Goal: Task Accomplishment & Management: Manage account settings

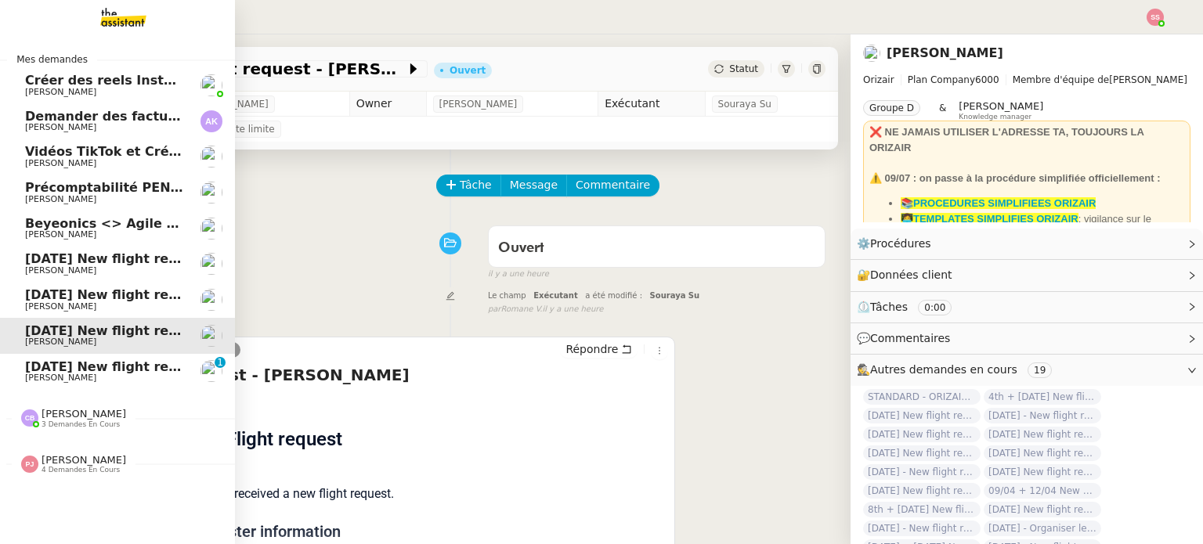
scroll to position [53, 0]
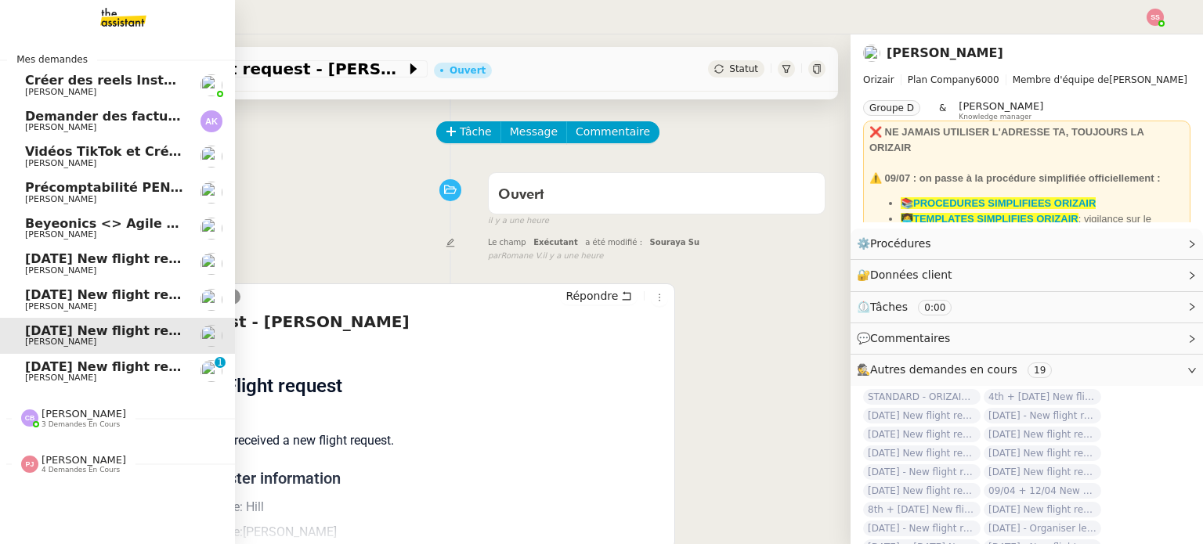
click at [88, 359] on span "[DATE] New flight request - [PERSON_NAME]" at bounding box center [182, 366] width 314 height 15
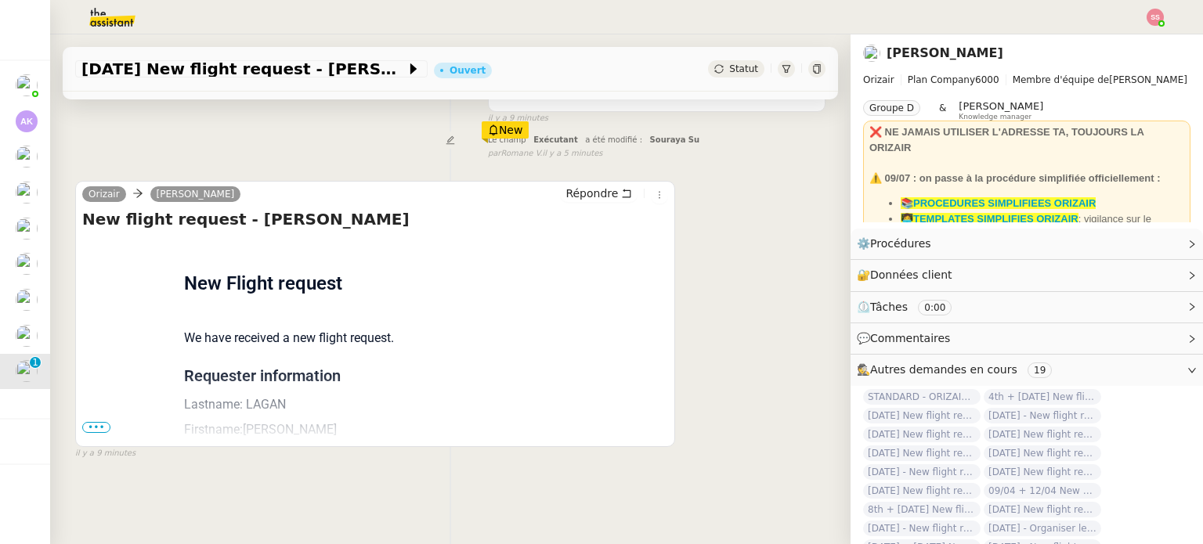
scroll to position [157, 0]
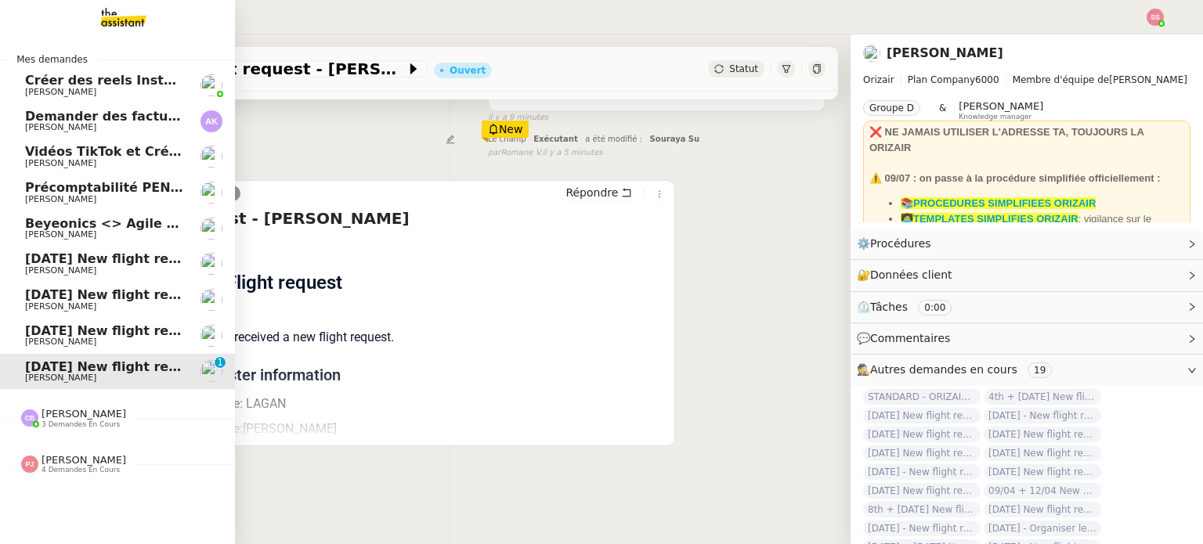
click at [93, 321] on link "[DATE] New flight request - [PERSON_NAME] [PERSON_NAME]" at bounding box center [117, 336] width 235 height 36
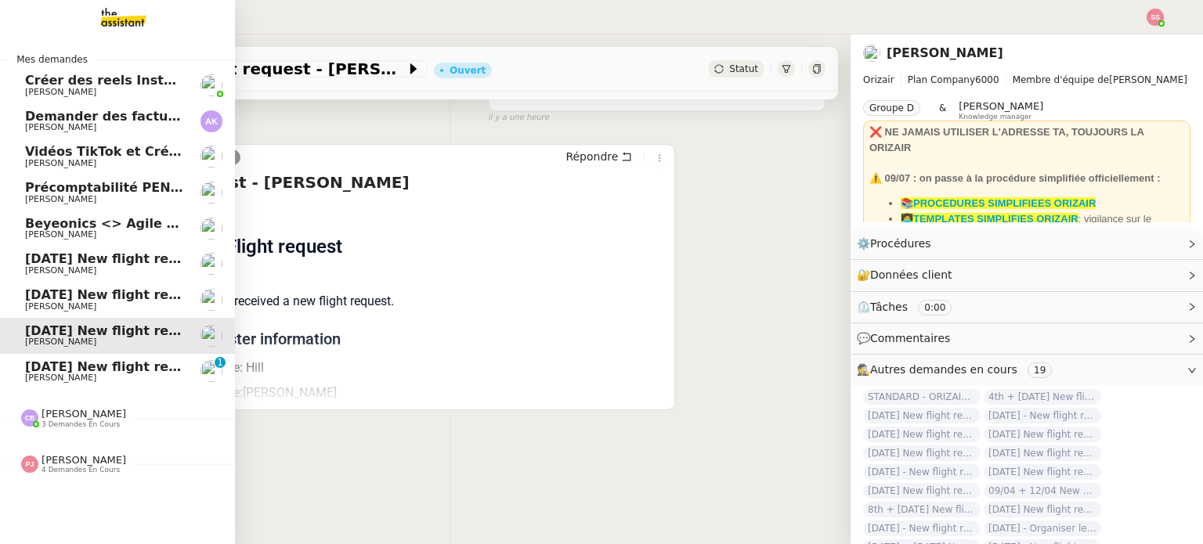
click at [88, 304] on span "[PERSON_NAME]" at bounding box center [104, 306] width 158 height 9
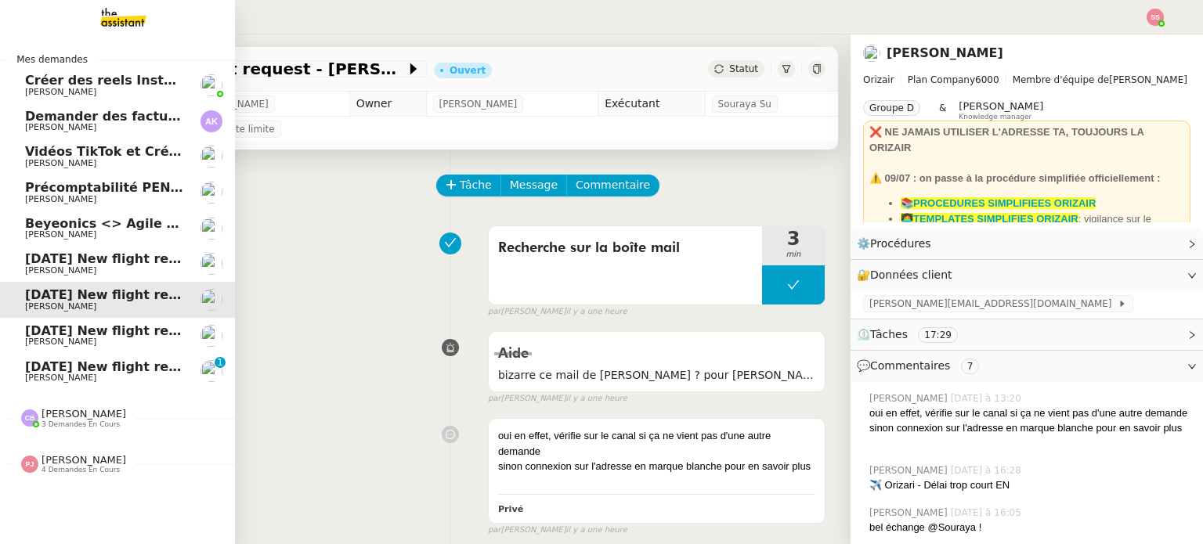
click at [155, 260] on span "[DATE] New flight request - [PERSON_NAME]" at bounding box center [182, 258] width 314 height 15
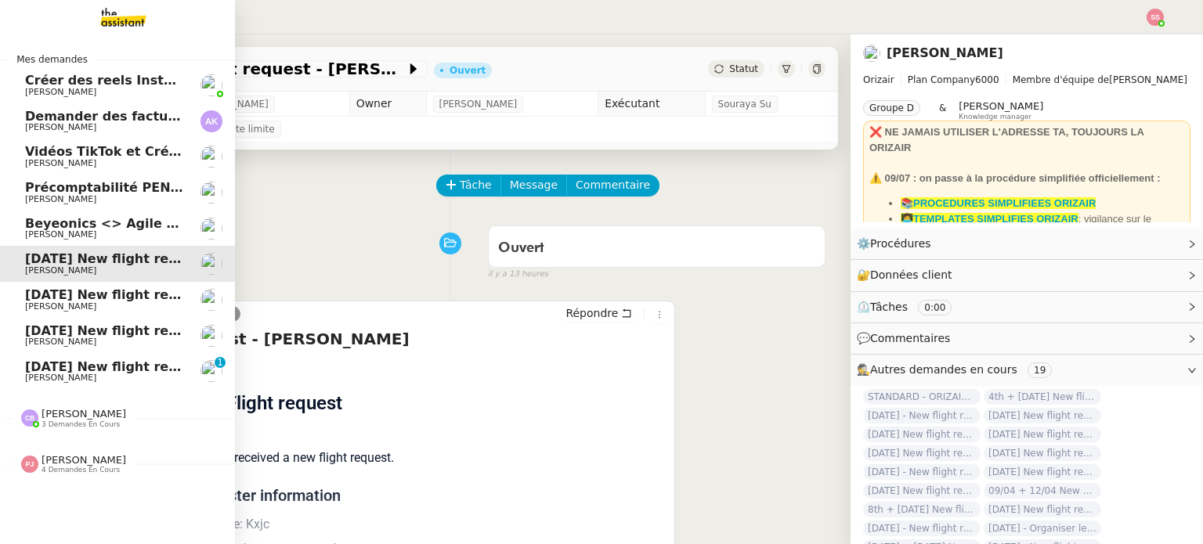
click at [136, 213] on link "Beyeonics <> Agile Capital Markets [PERSON_NAME]" at bounding box center [117, 229] width 235 height 36
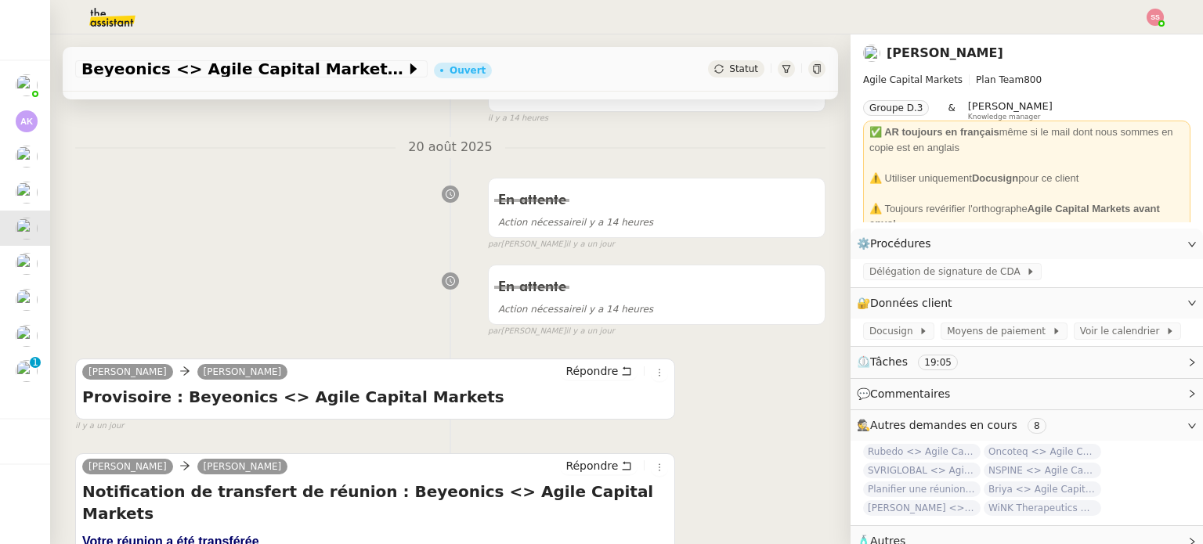
scroll to position [157, 0]
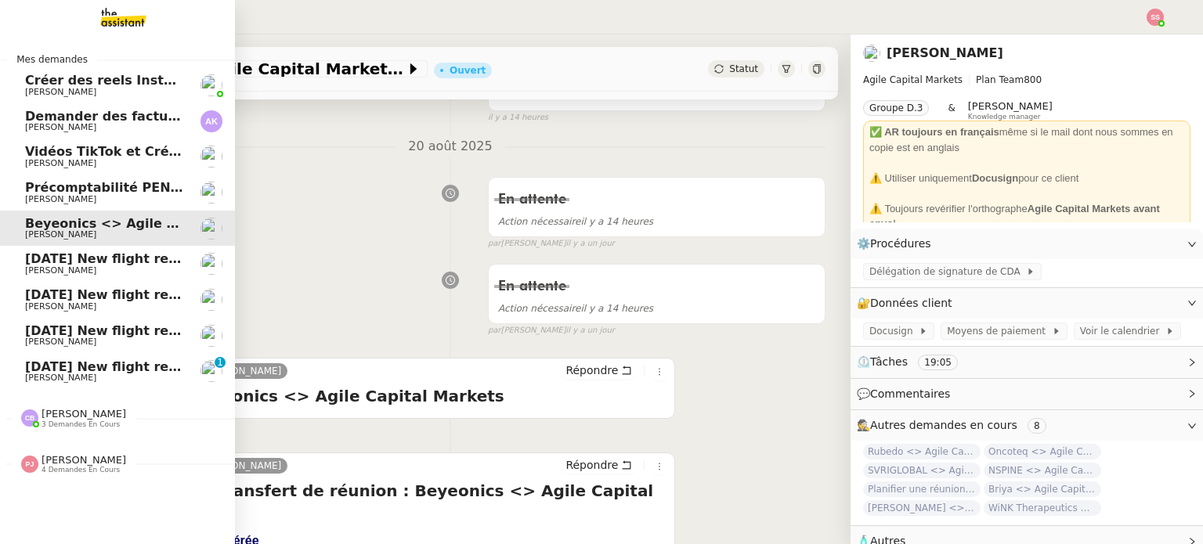
click at [106, 197] on span "[PERSON_NAME]" at bounding box center [104, 199] width 158 height 9
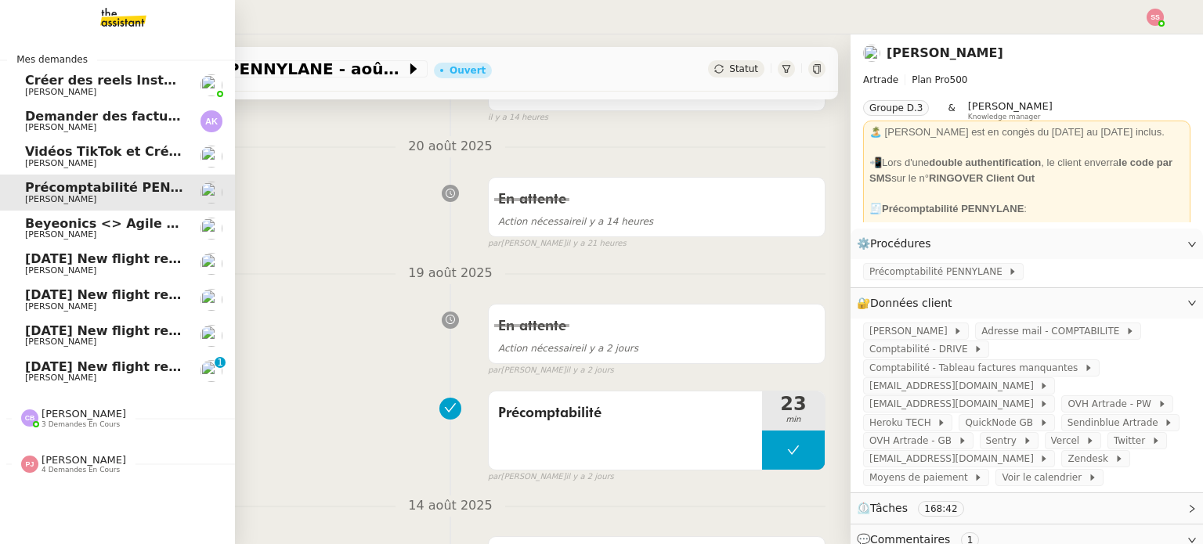
click at [103, 121] on span "Demander des factures pour SARL 2TLR et ACCATEA" at bounding box center [209, 116] width 369 height 15
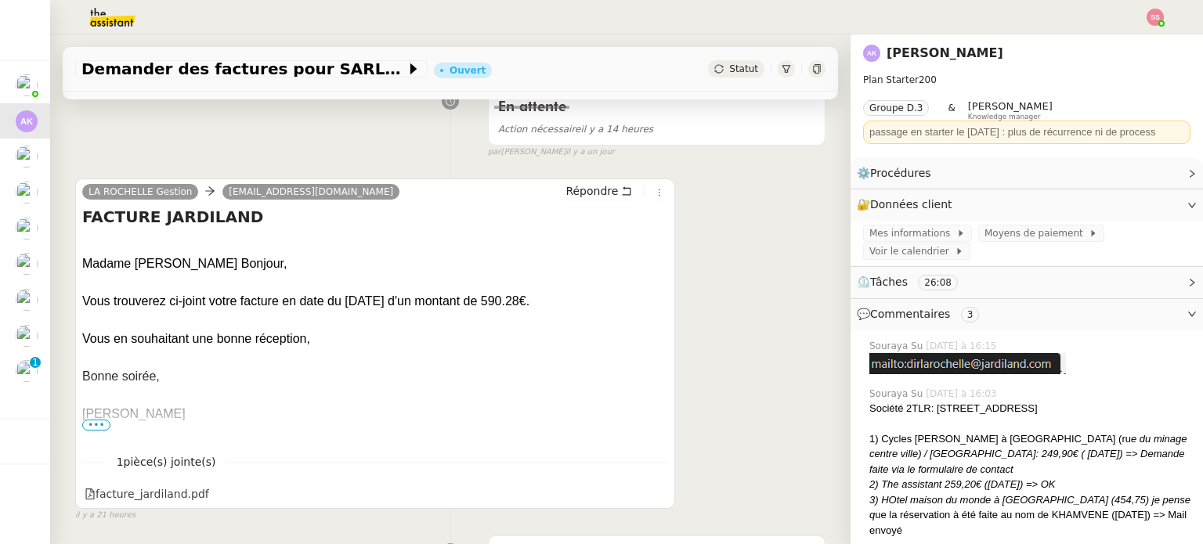
scroll to position [235, 0]
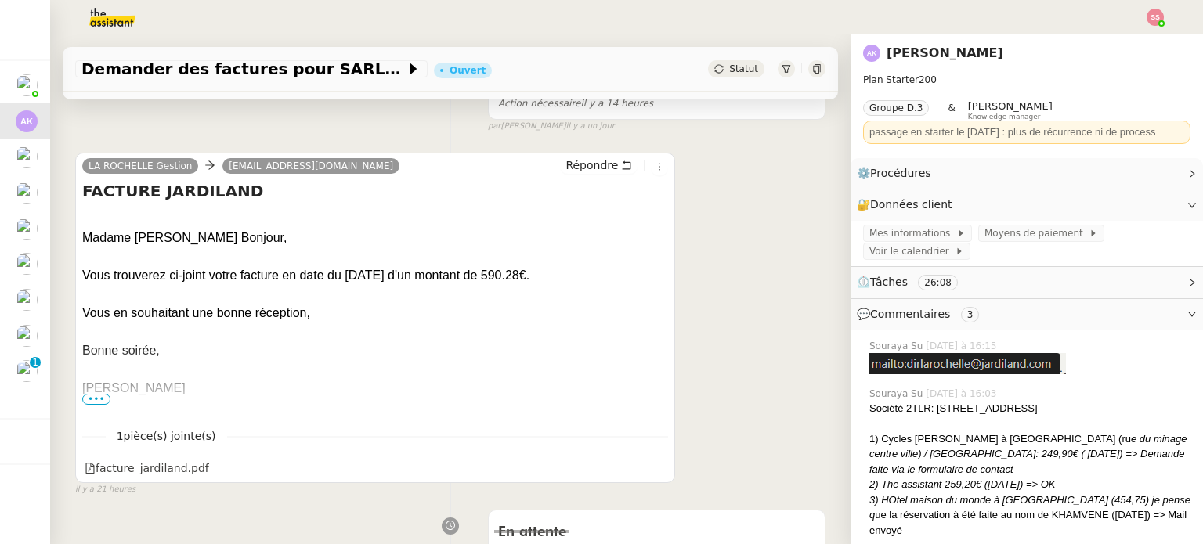
click at [833, 64] on div "Demander des factures pour SARL 2TLR et ACCATEA Ouvert Statut" at bounding box center [450, 62] width 800 height 57
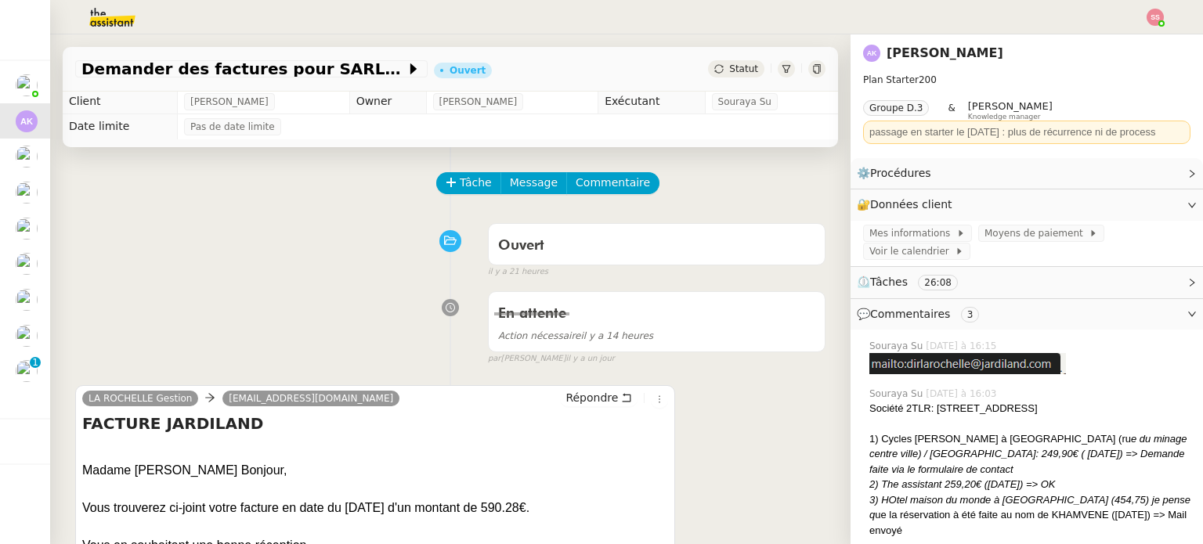
scroll to position [0, 0]
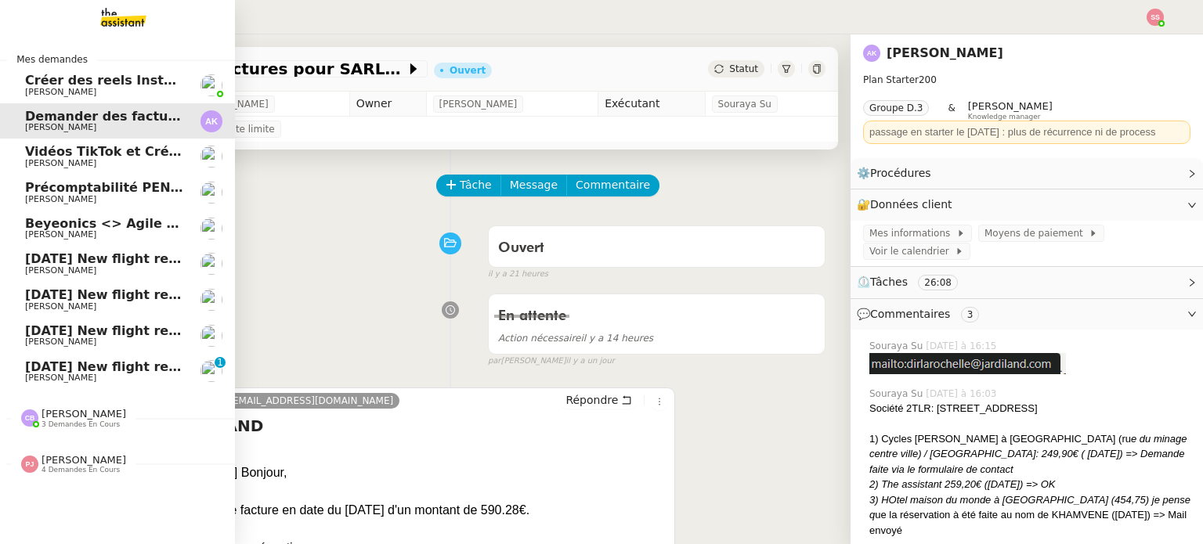
click at [67, 363] on span "[DATE] New flight request - [PERSON_NAME]" at bounding box center [182, 366] width 314 height 15
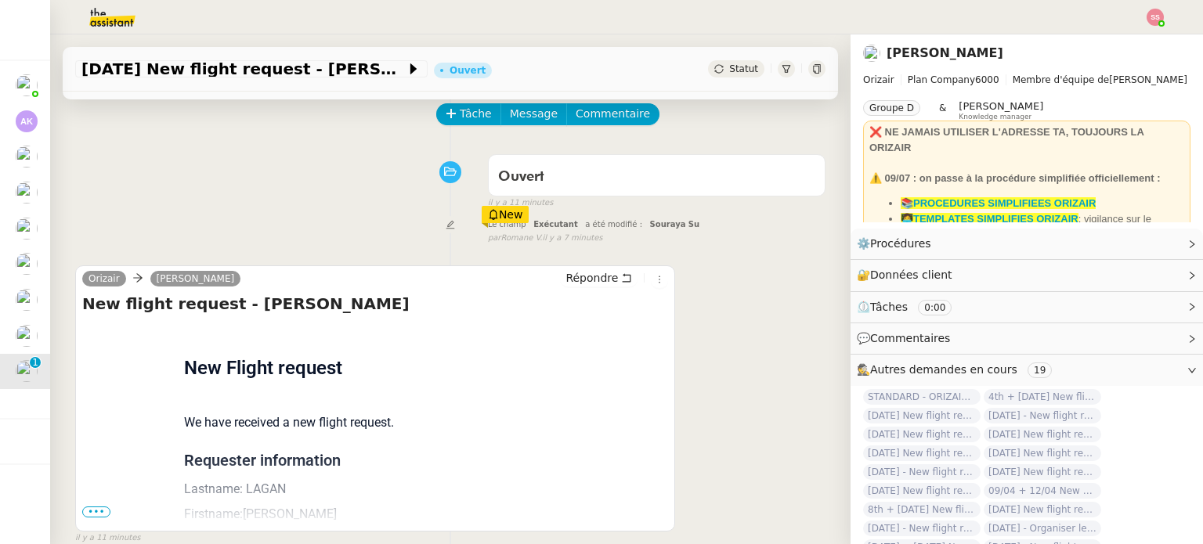
scroll to position [157, 0]
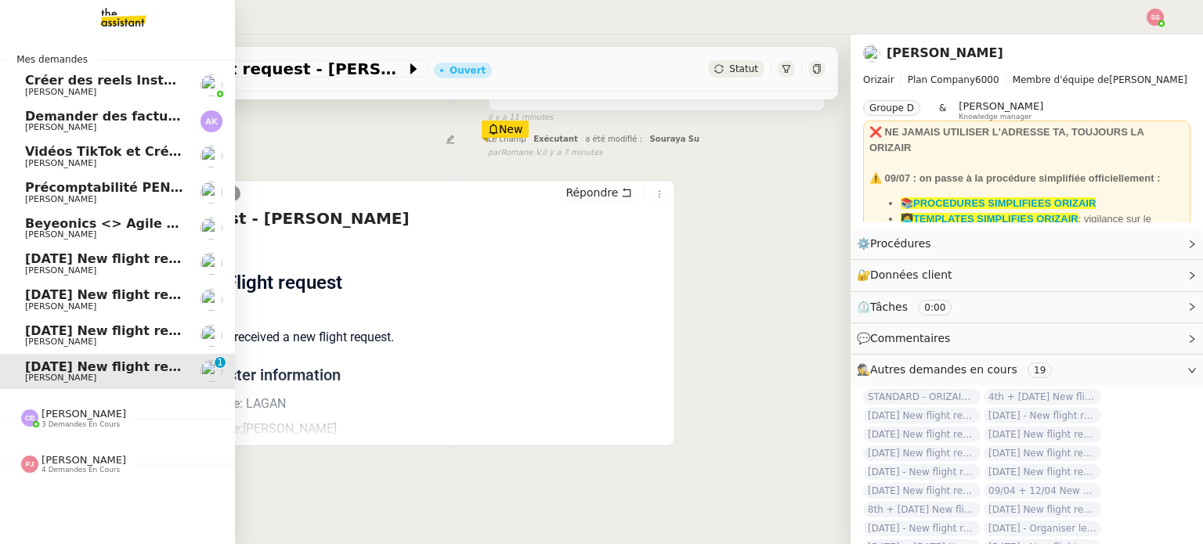
click at [74, 335] on span "[DATE] New flight request - [PERSON_NAME]" at bounding box center [182, 330] width 314 height 15
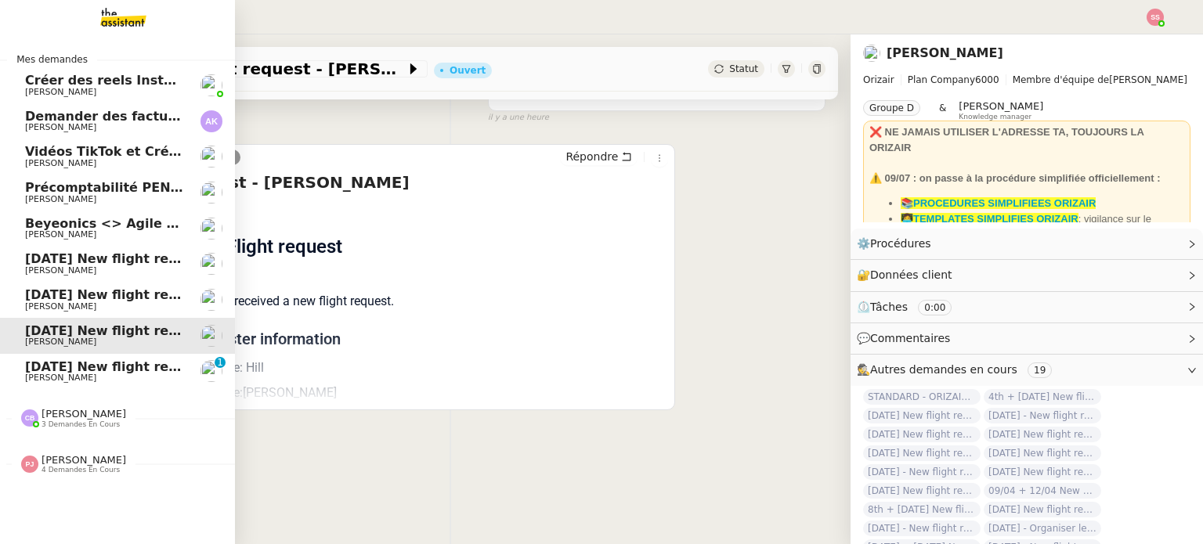
click at [94, 304] on span "[PERSON_NAME]" at bounding box center [104, 306] width 158 height 9
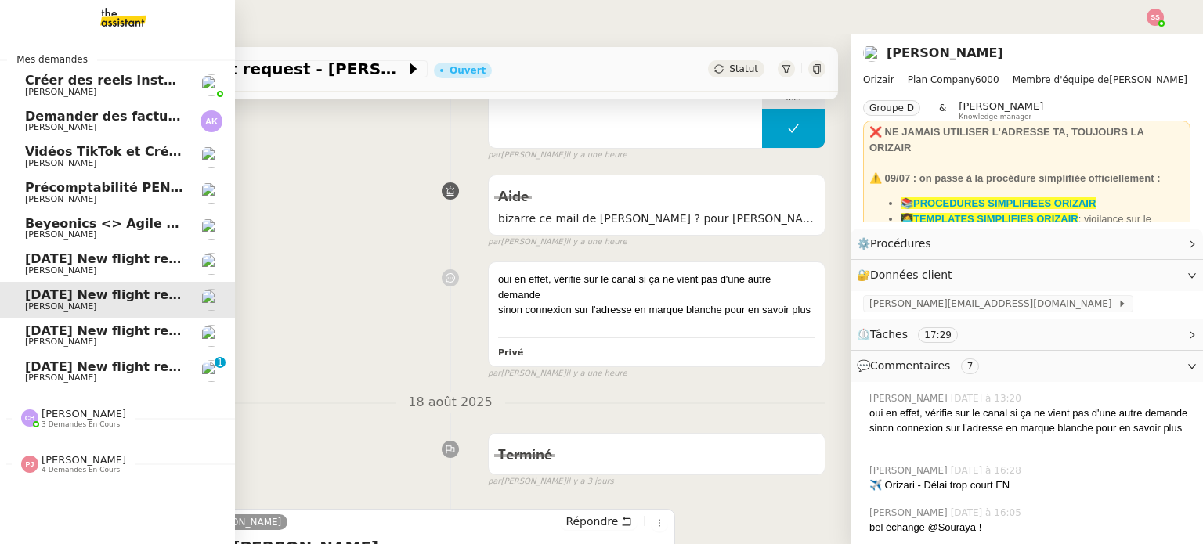
click at [134, 255] on span "[DATE] New flight request - [PERSON_NAME]" at bounding box center [182, 258] width 314 height 15
